Goal: Find specific page/section

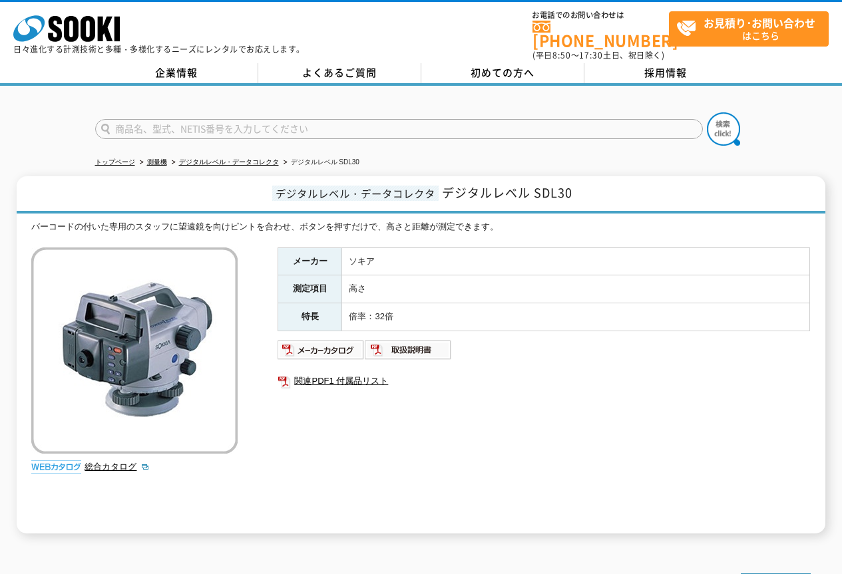
click at [218, 120] on input "text" at bounding box center [399, 129] width 608 height 20
type input "2"
type input "SJ-210"
click at [726, 119] on img at bounding box center [723, 128] width 33 height 33
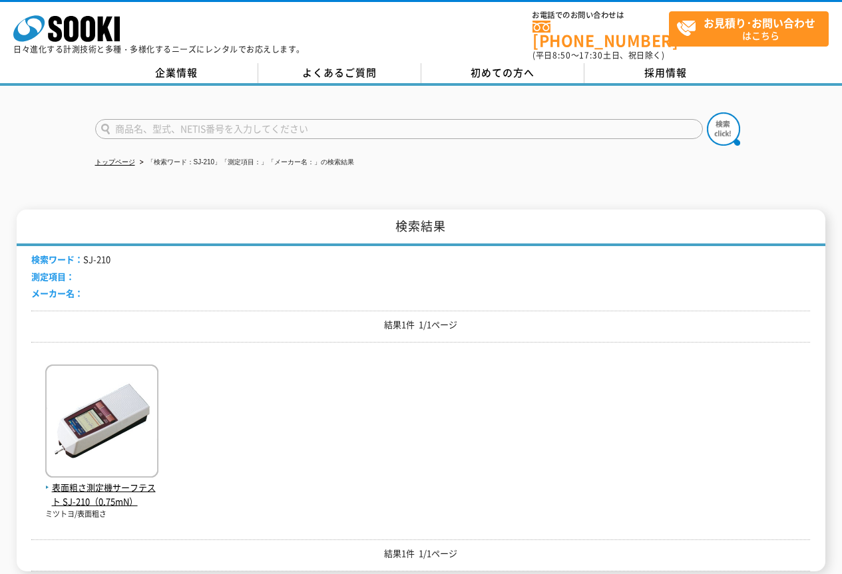
scroll to position [67, 0]
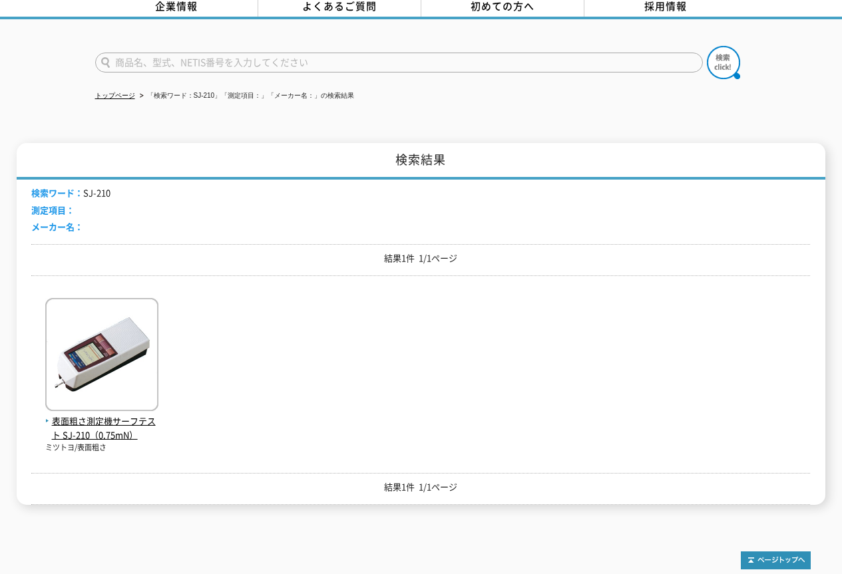
click at [176, 53] on input "text" at bounding box center [399, 63] width 608 height 20
type input "JUMBO"
click at [707, 46] on button at bounding box center [723, 62] width 33 height 33
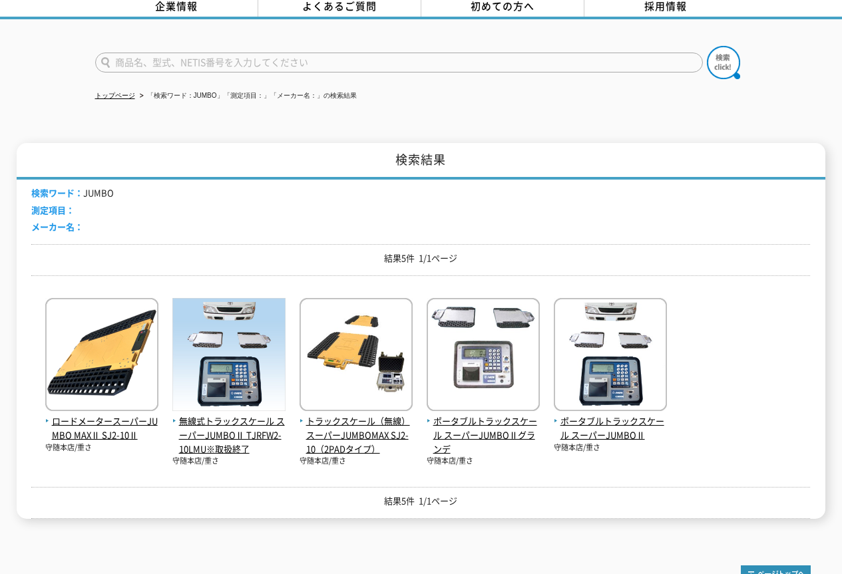
scroll to position [89, 0]
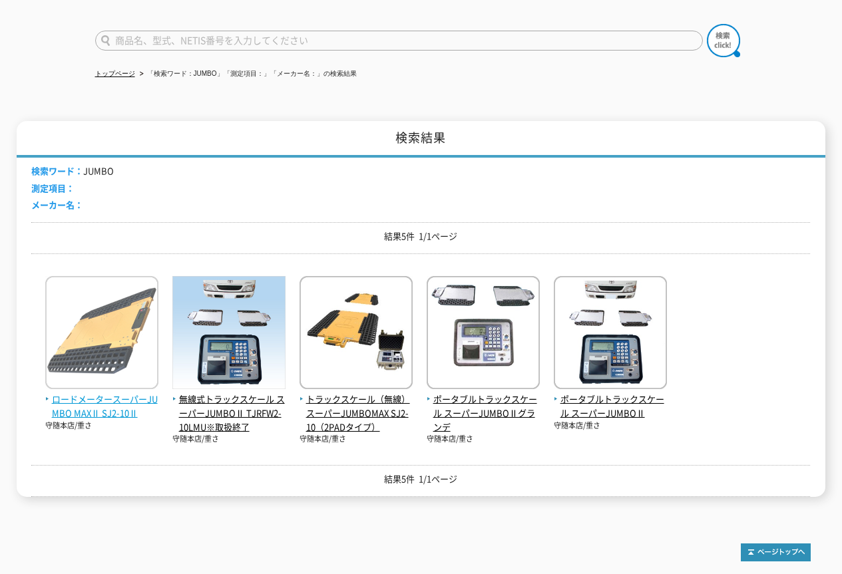
click at [107, 394] on span "ロードメータースーパーJUMBO MAXⅡ SJ2-10Ⅱ" at bounding box center [101, 407] width 113 height 28
